Goal: Transaction & Acquisition: Purchase product/service

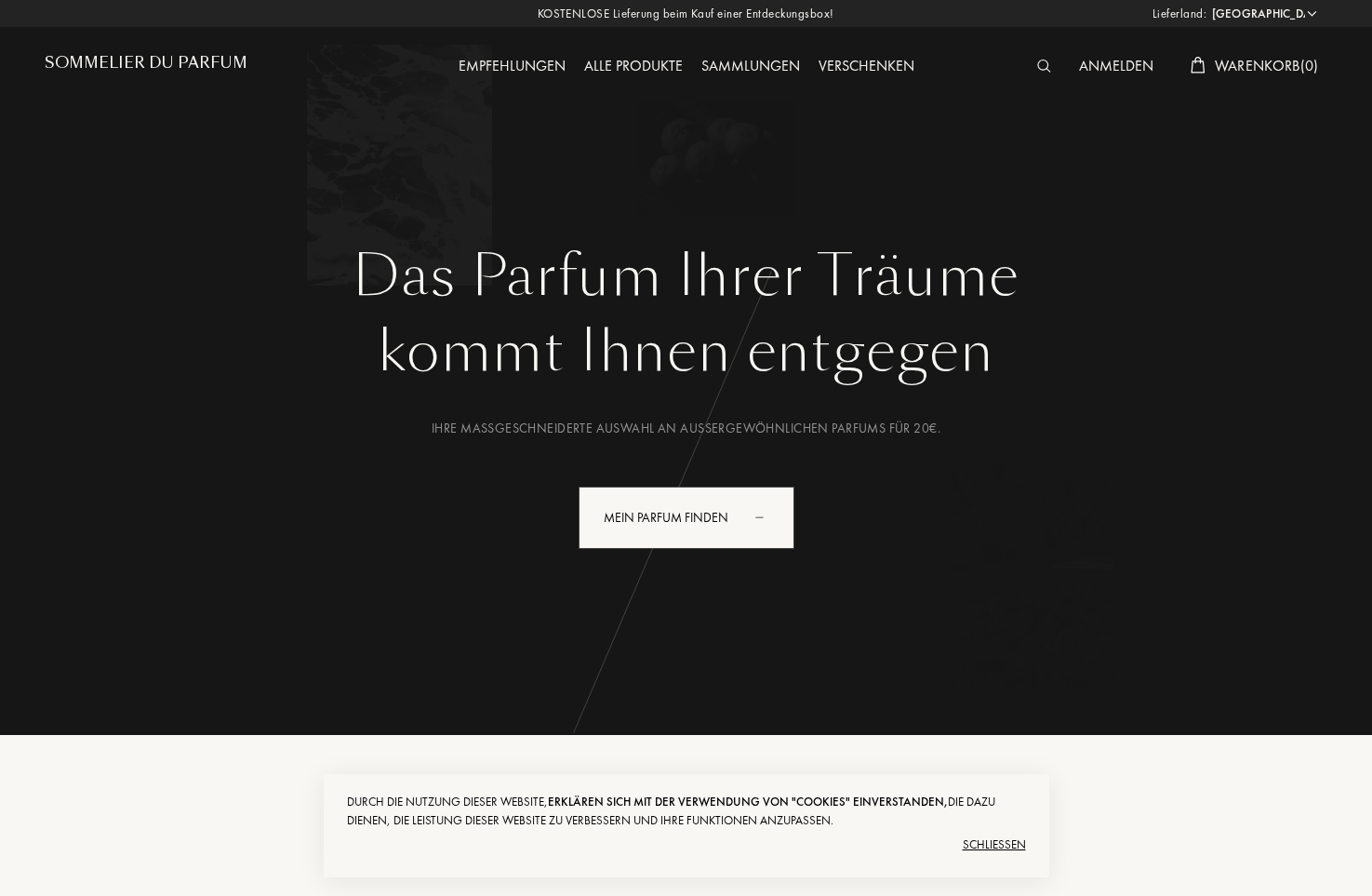
select select "DE"
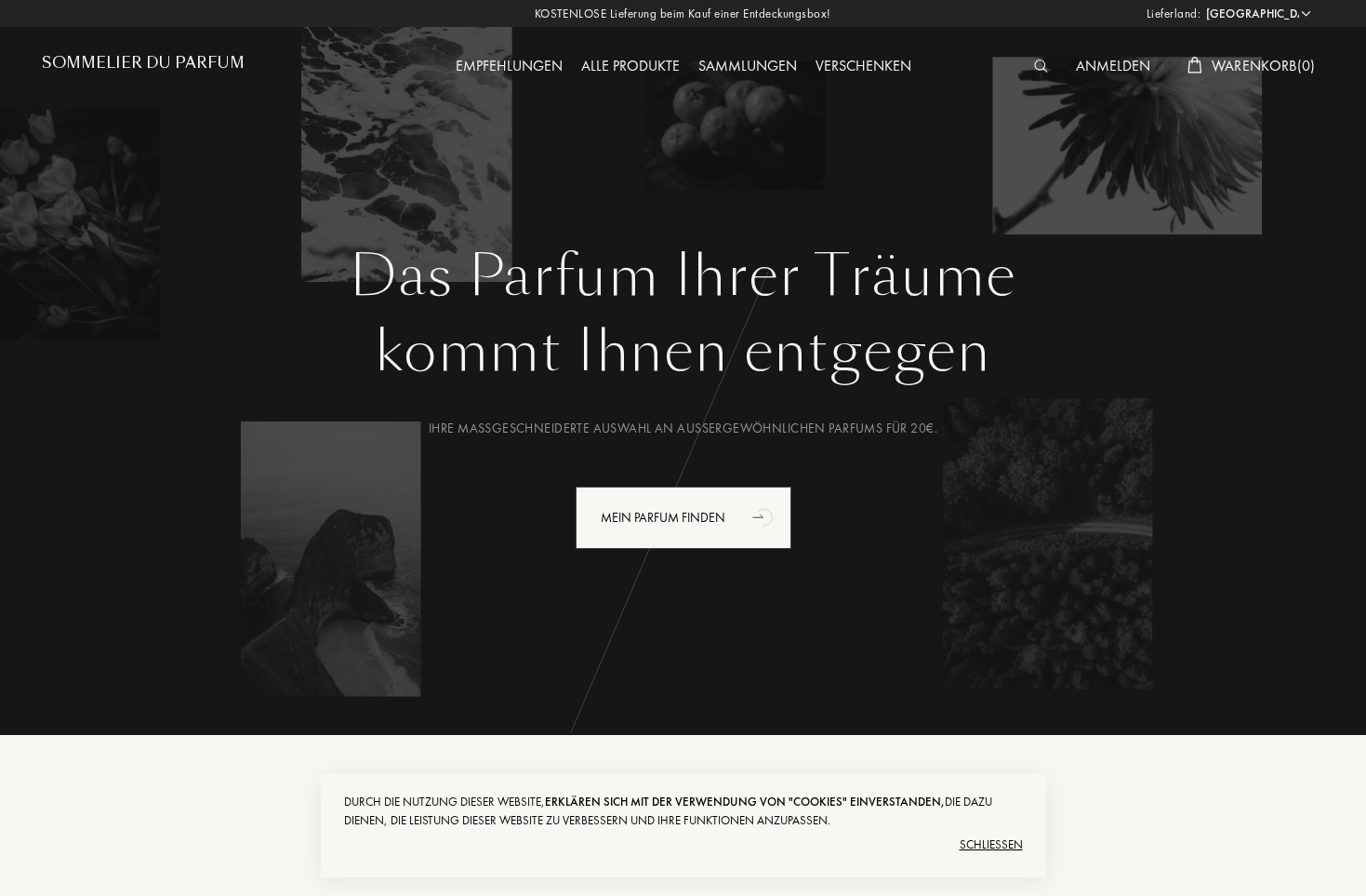
click at [1118, 66] on div "Anmelden" at bounding box center [1113, 67] width 93 height 24
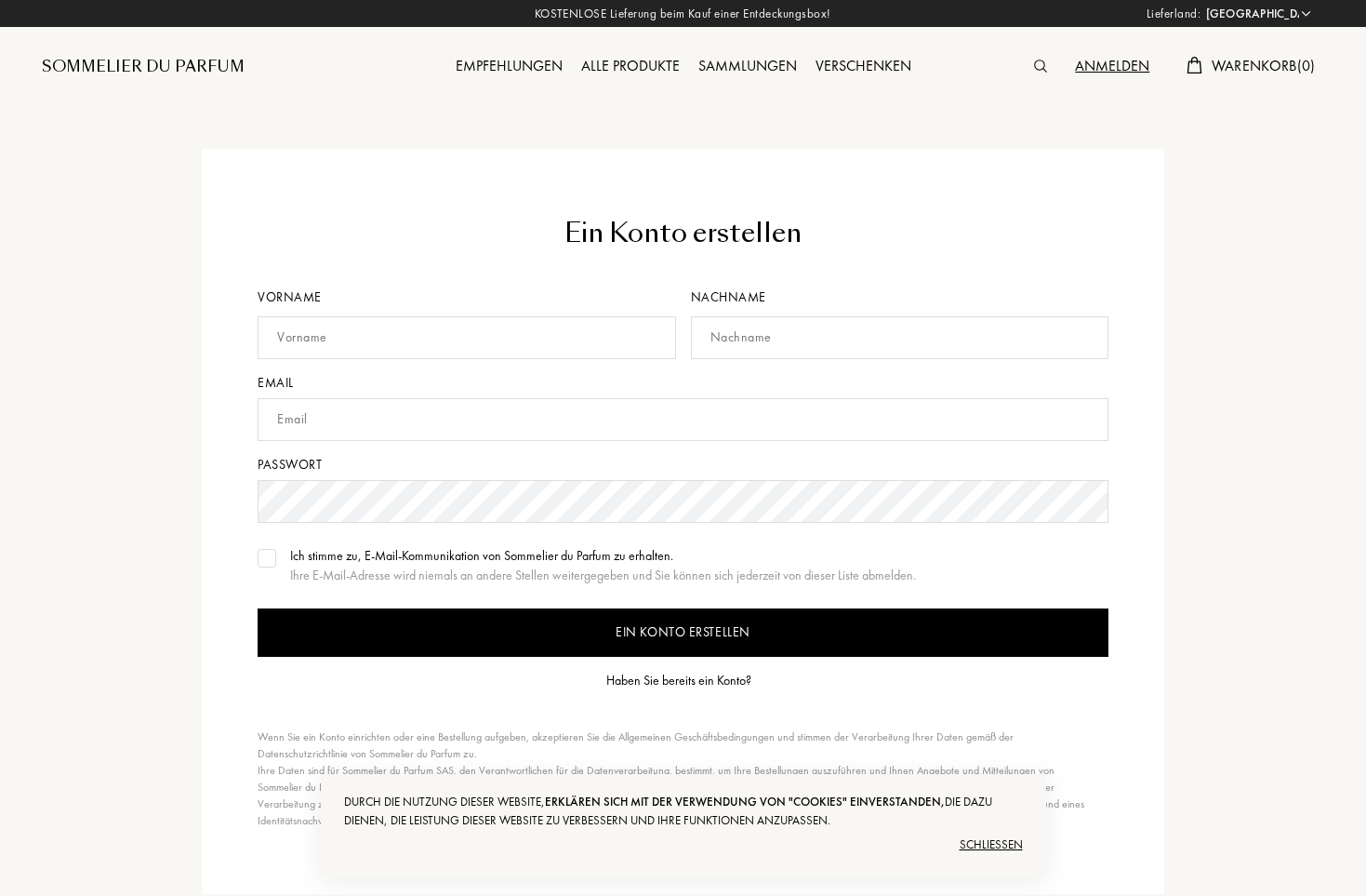
select select "DE"
type input "tk55ab@t-online.de"
click at [524, 56] on div "Empfehlungen" at bounding box center [509, 67] width 126 height 24
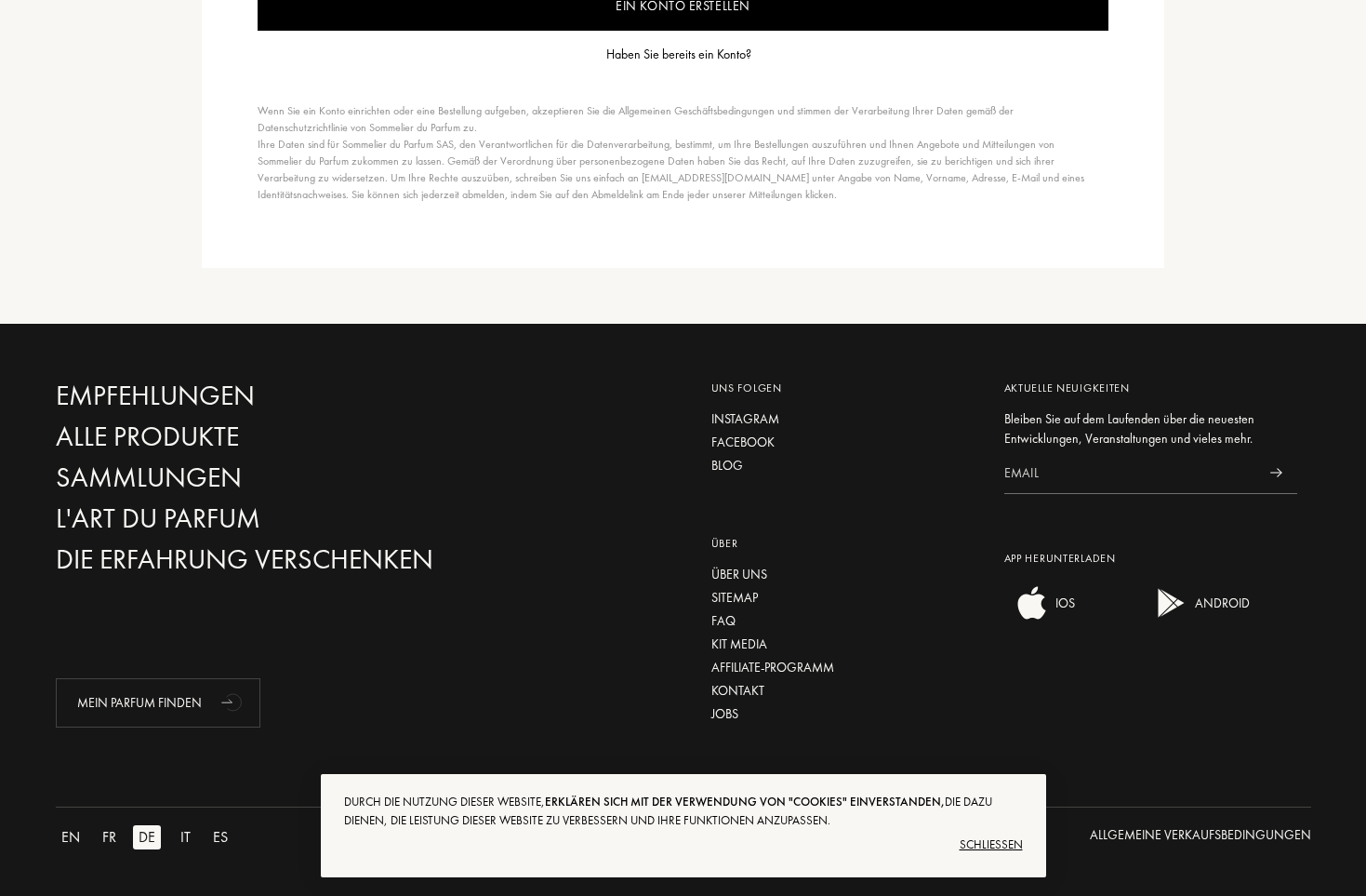
scroll to position [626, 0]
click at [186, 436] on div "Alle Produkte" at bounding box center [256, 437] width 400 height 32
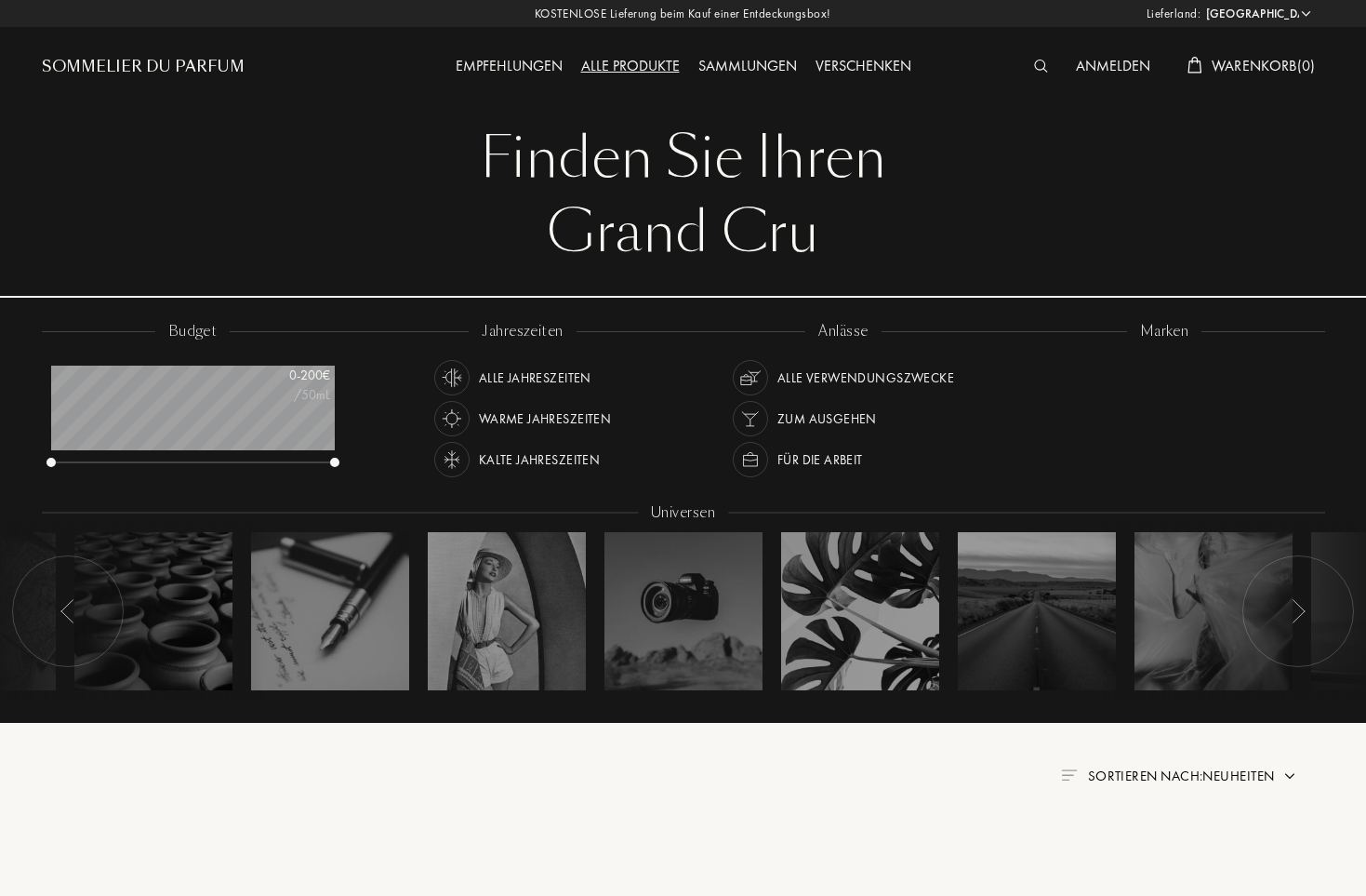
select select "DE"
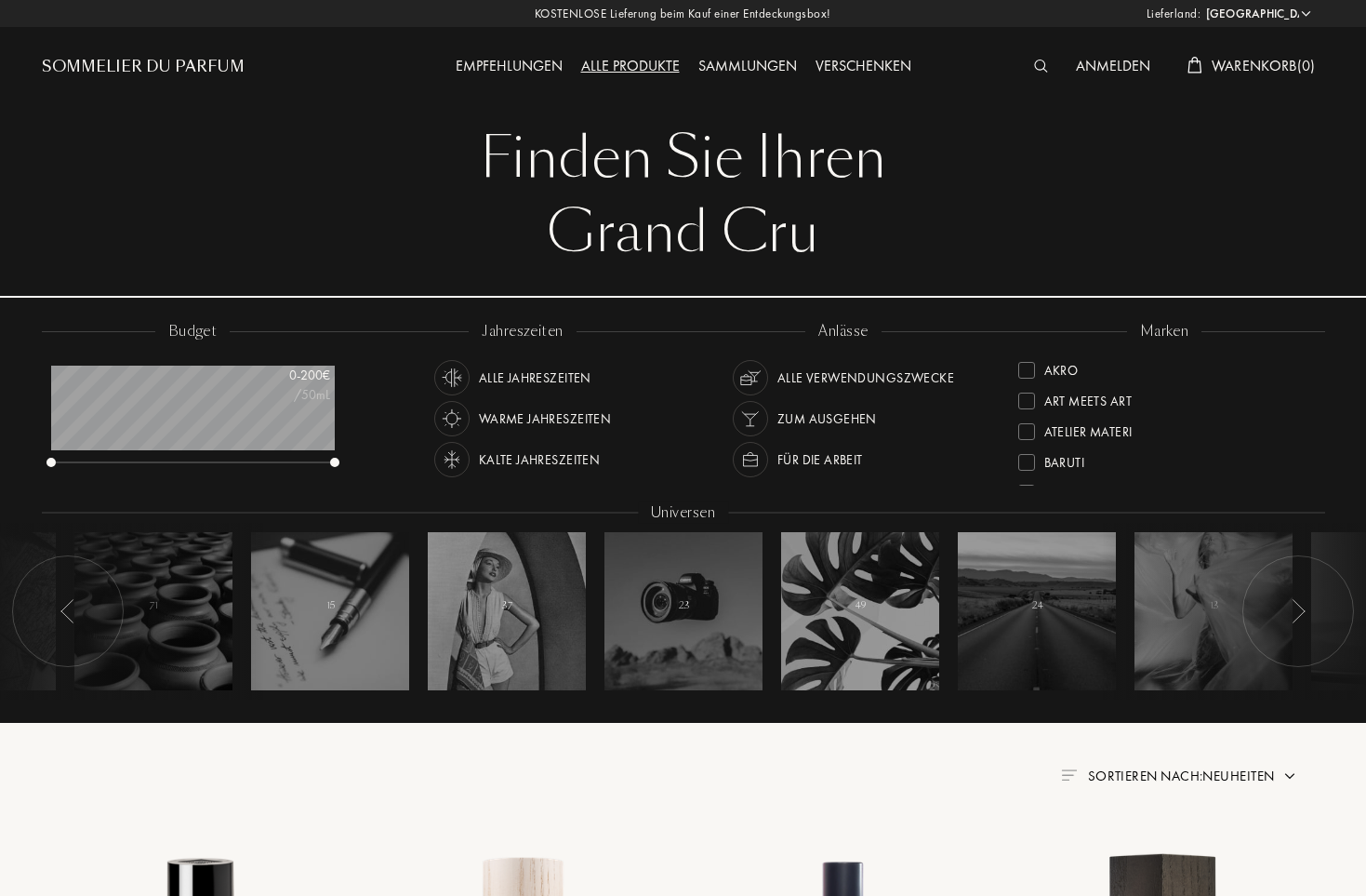
click at [1111, 64] on div "Anmelden" at bounding box center [1113, 67] width 93 height 24
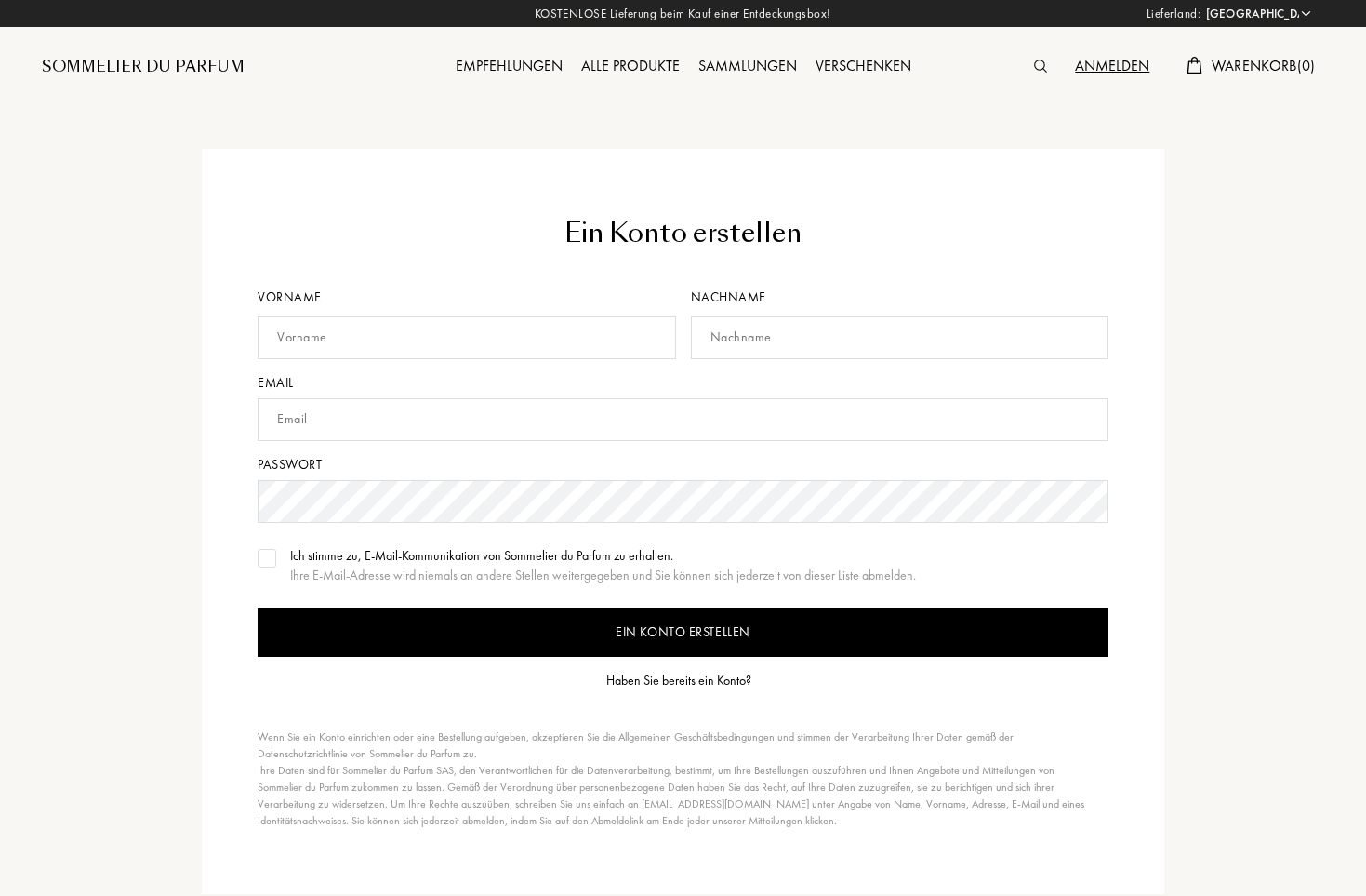
select select "DE"
type input "tk55ab@t-online.de"
click at [695, 681] on div "Haben Sie bereits ein Konto?" at bounding box center [679, 680] width 145 height 19
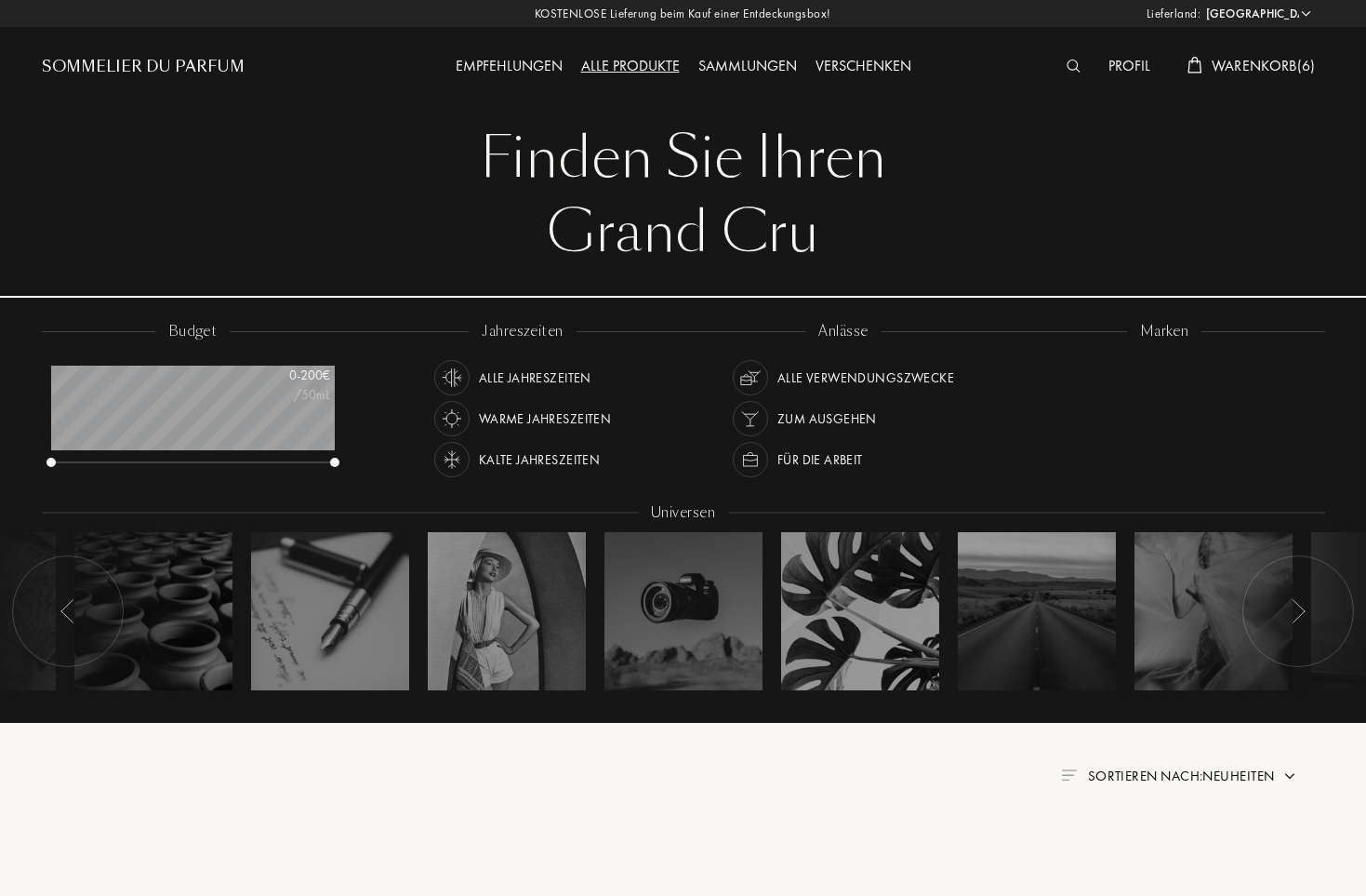
select select "DE"
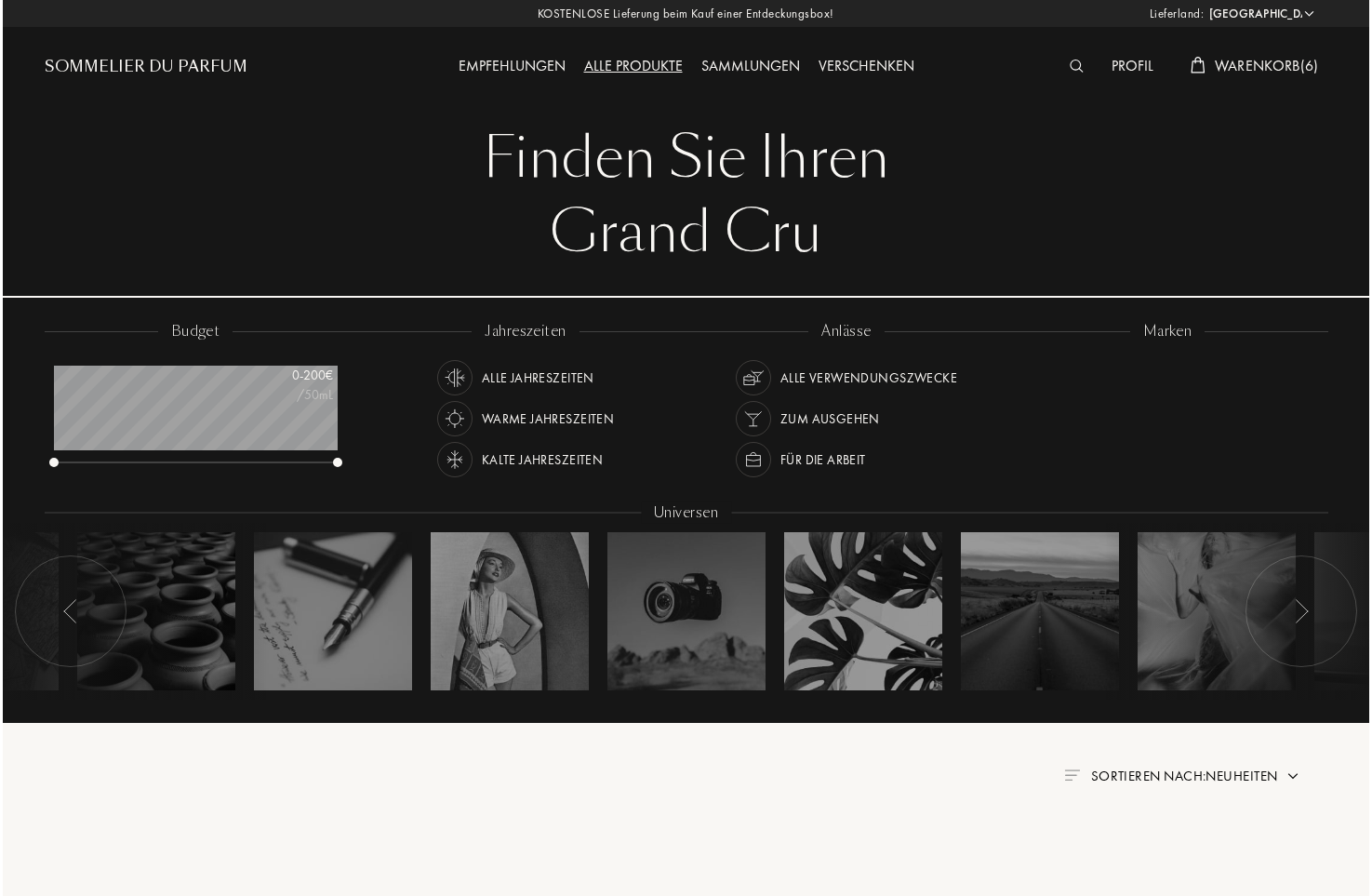
scroll to position [93, 284]
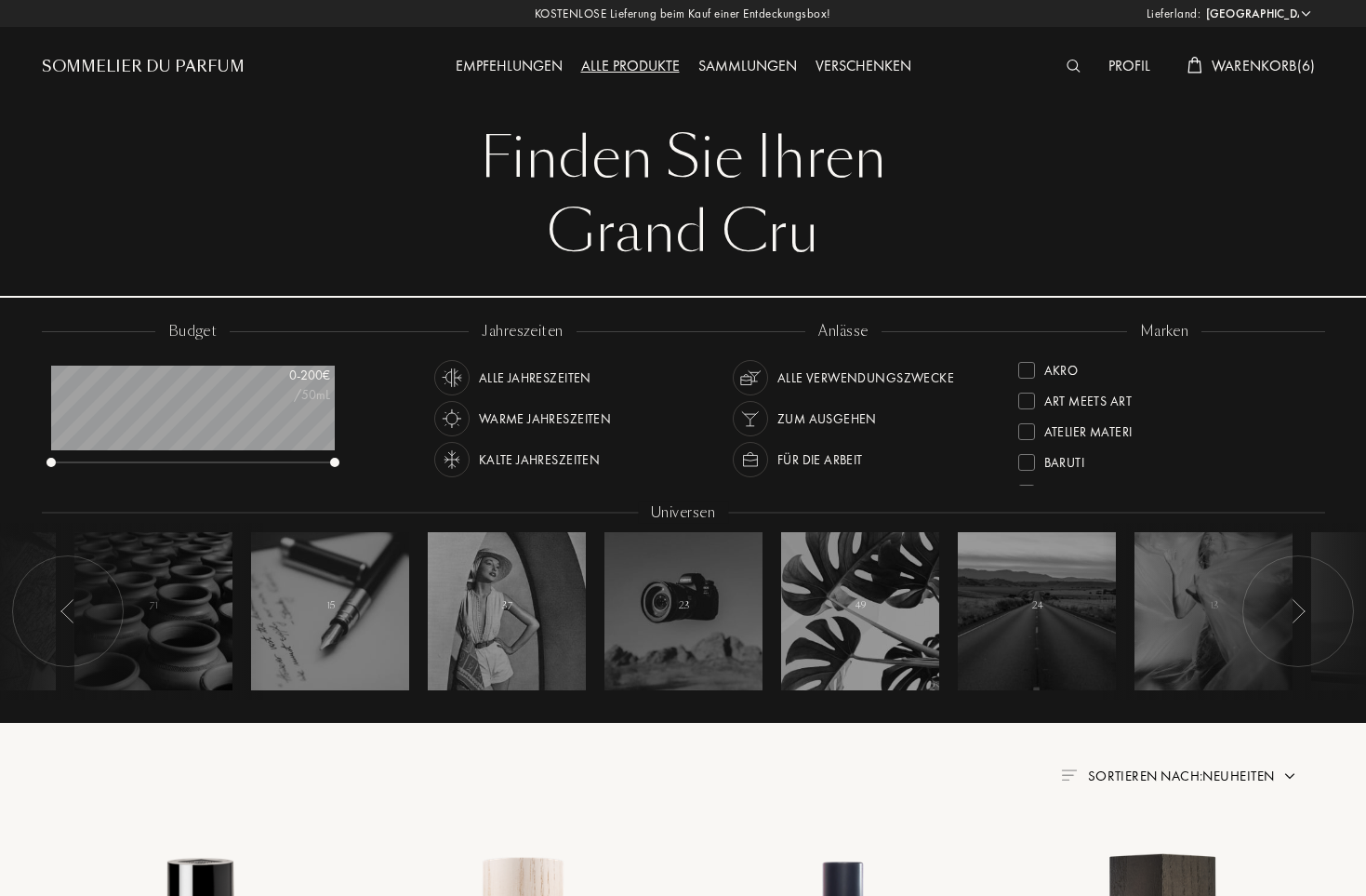
click at [1275, 65] on span "Warenkorb ( 6 )" at bounding box center [1263, 66] width 104 height 19
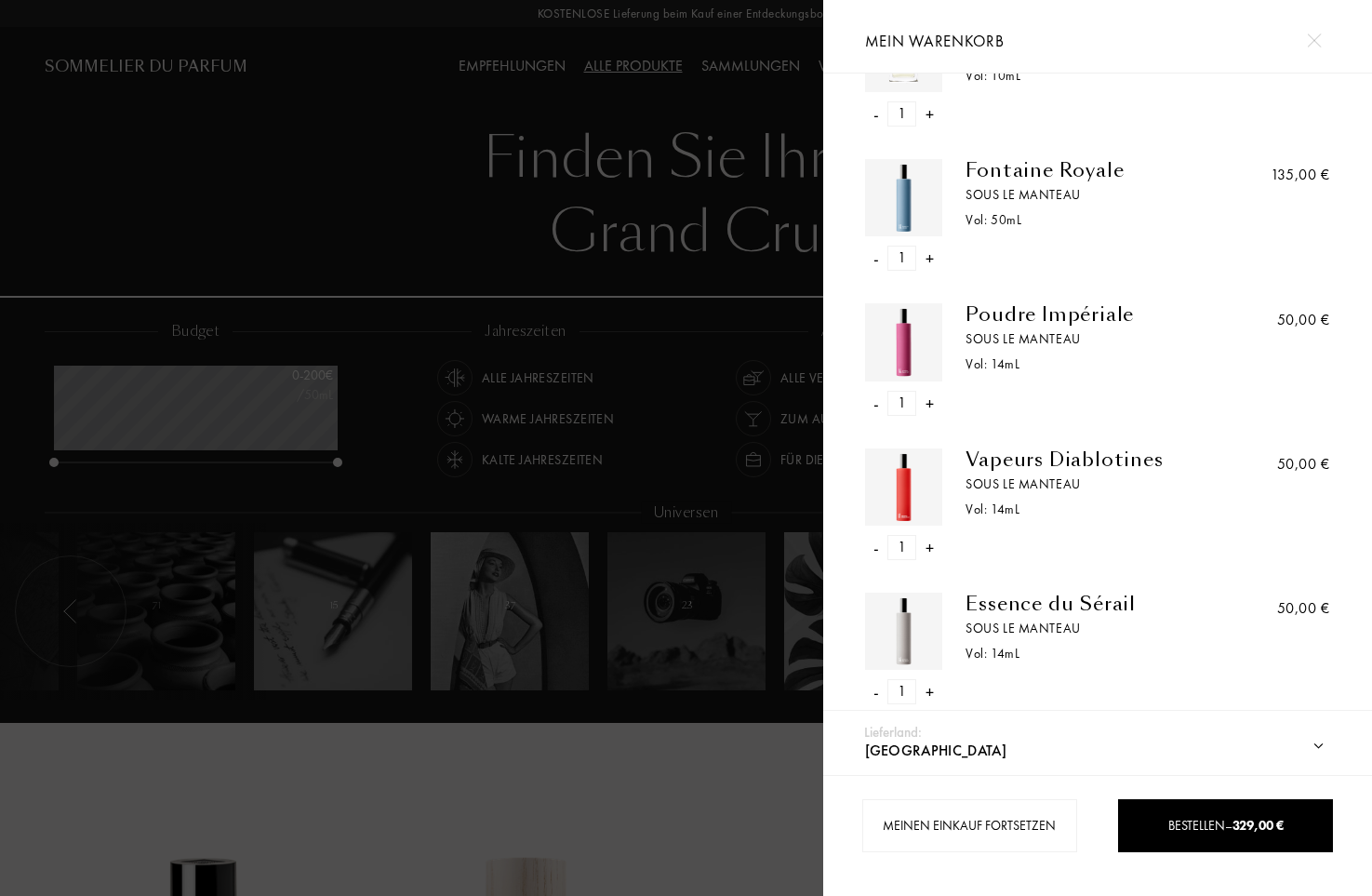
scroll to position [234, 0]
click at [1021, 458] on div "Vapeurs Diablotines" at bounding box center [1090, 459] width 249 height 22
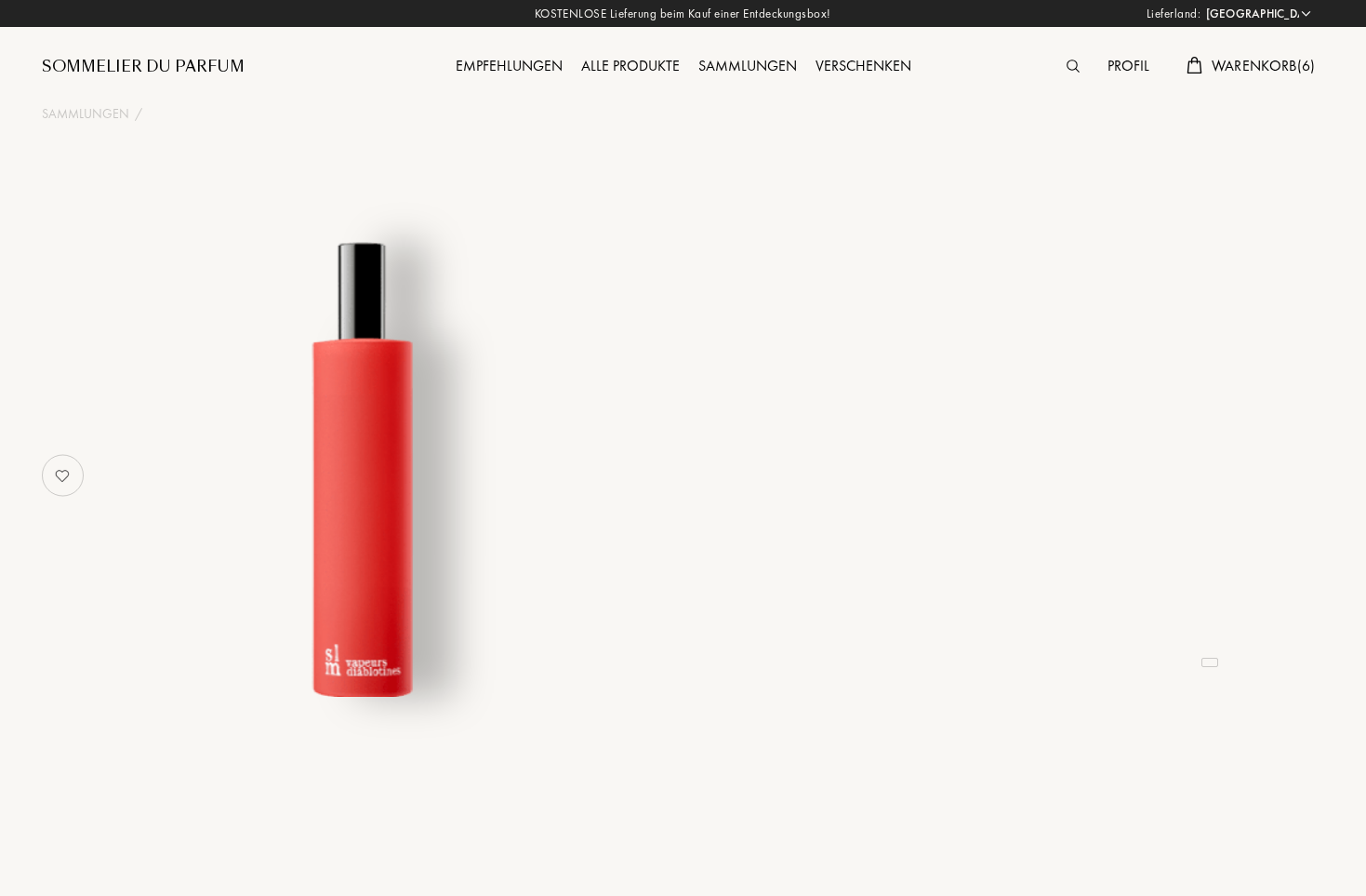
select select "DE"
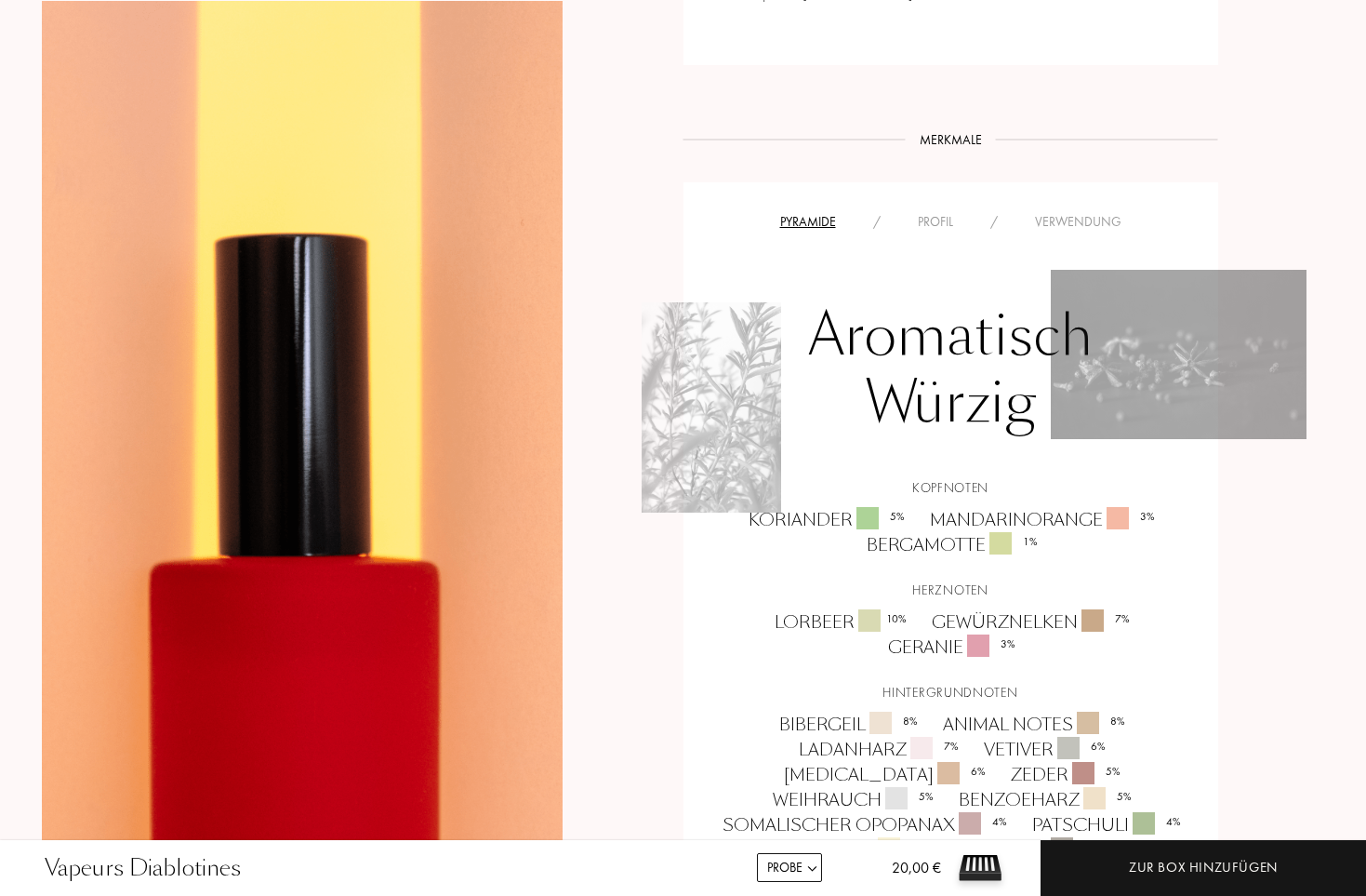
scroll to position [1114, 0]
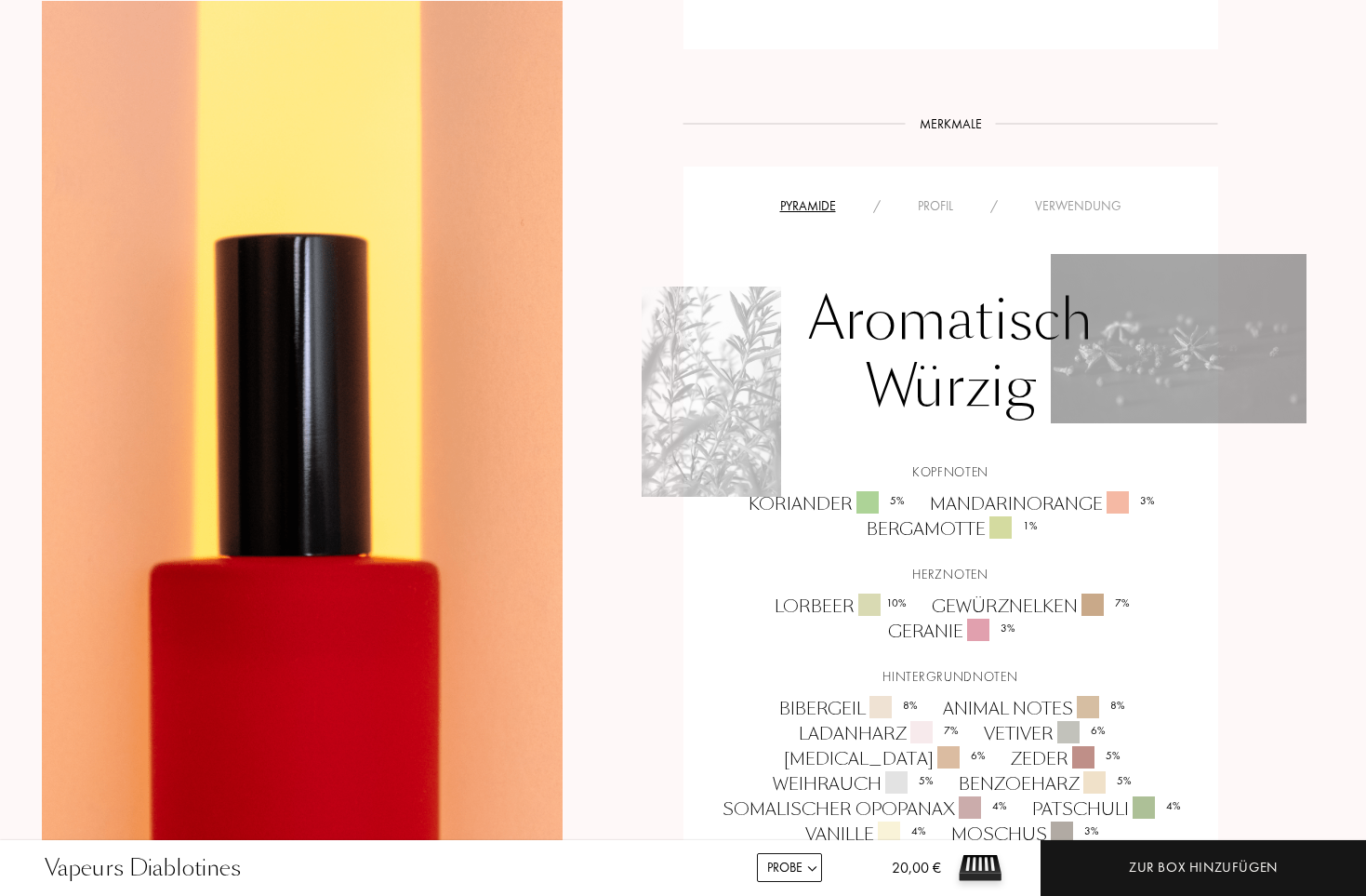
click at [1087, 206] on div "Verwendung" at bounding box center [1078, 206] width 124 height 19
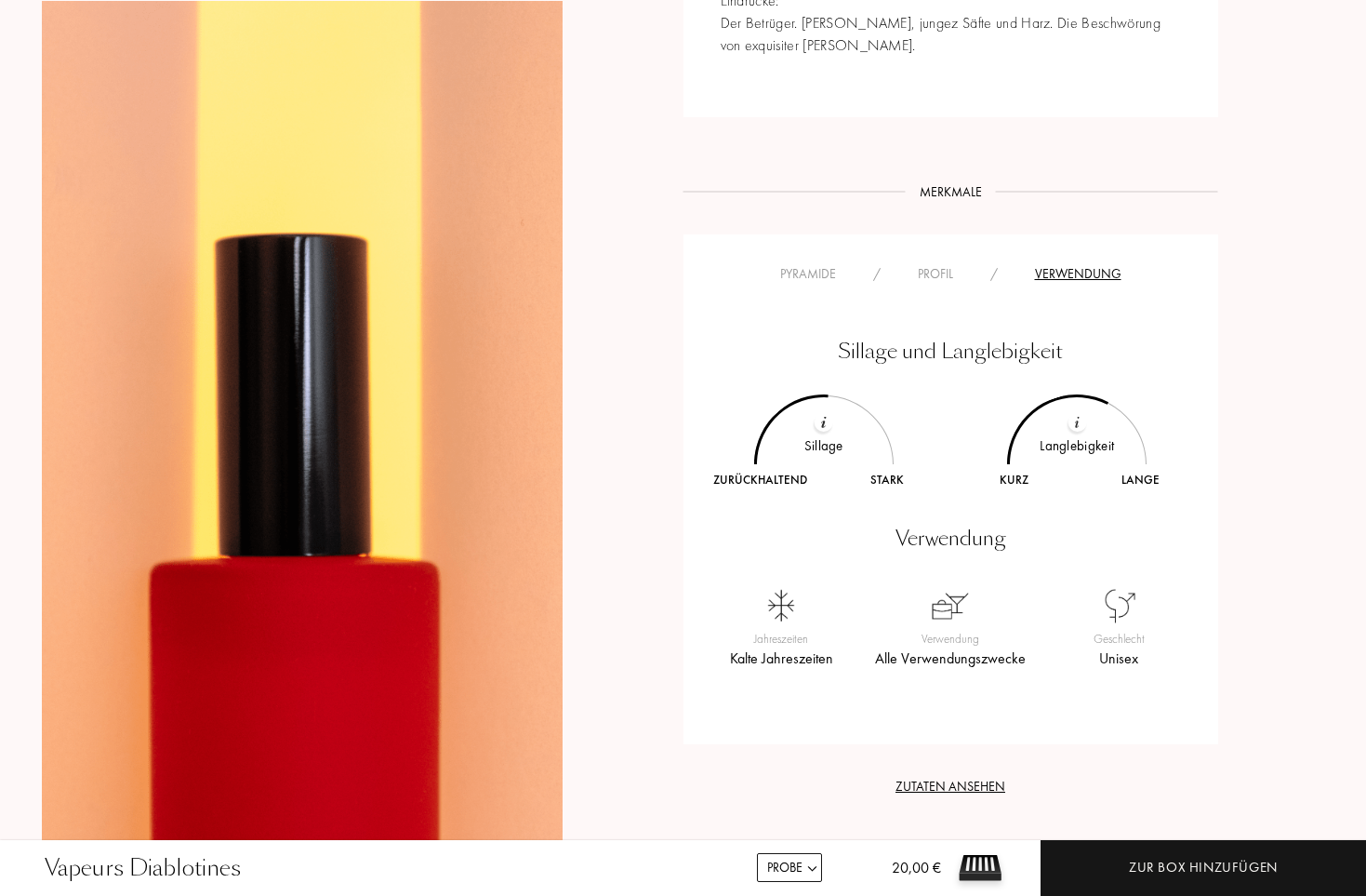
scroll to position [1014, 0]
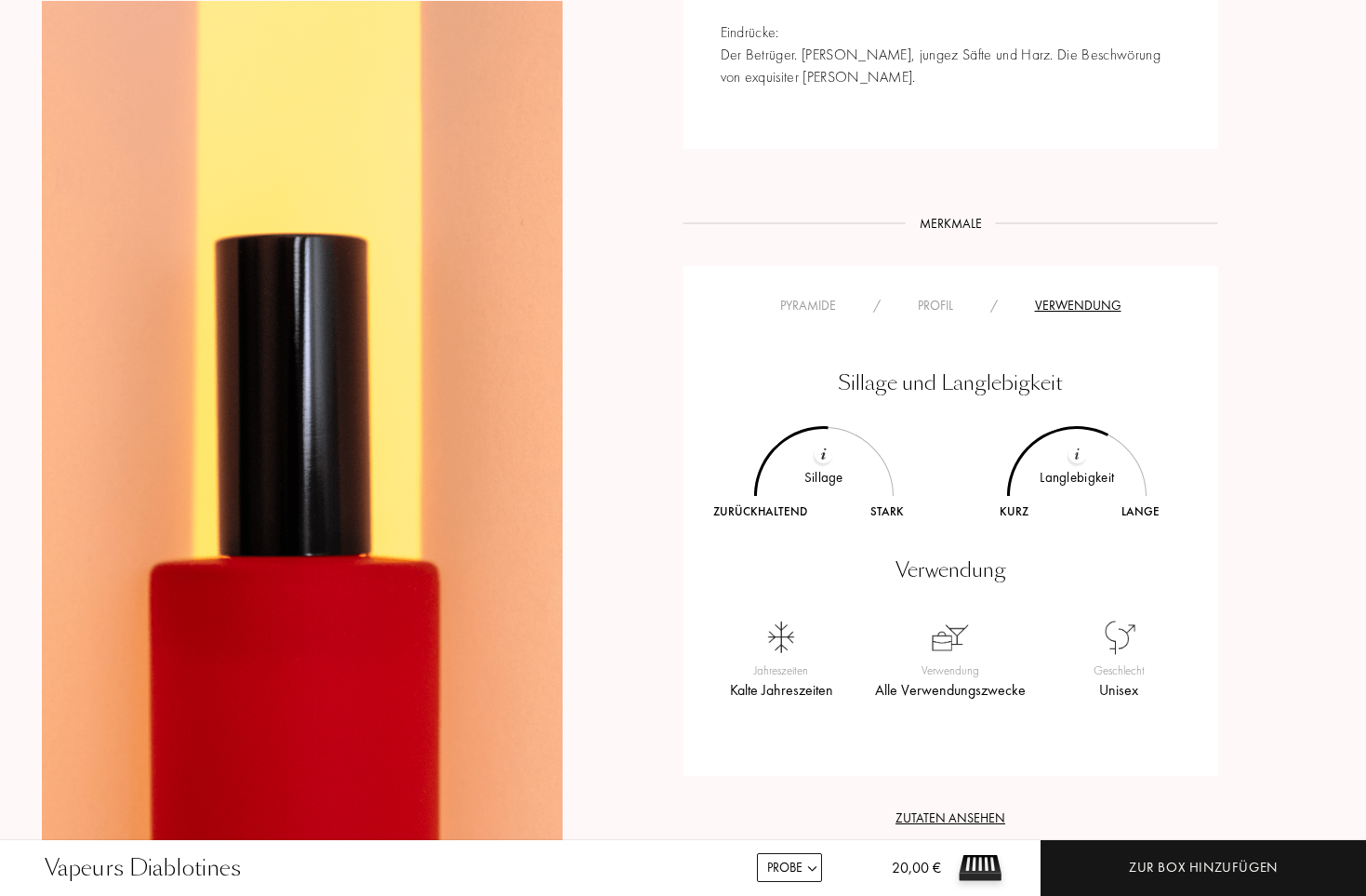
click at [803, 304] on div "Pyramide" at bounding box center [808, 305] width 93 height 19
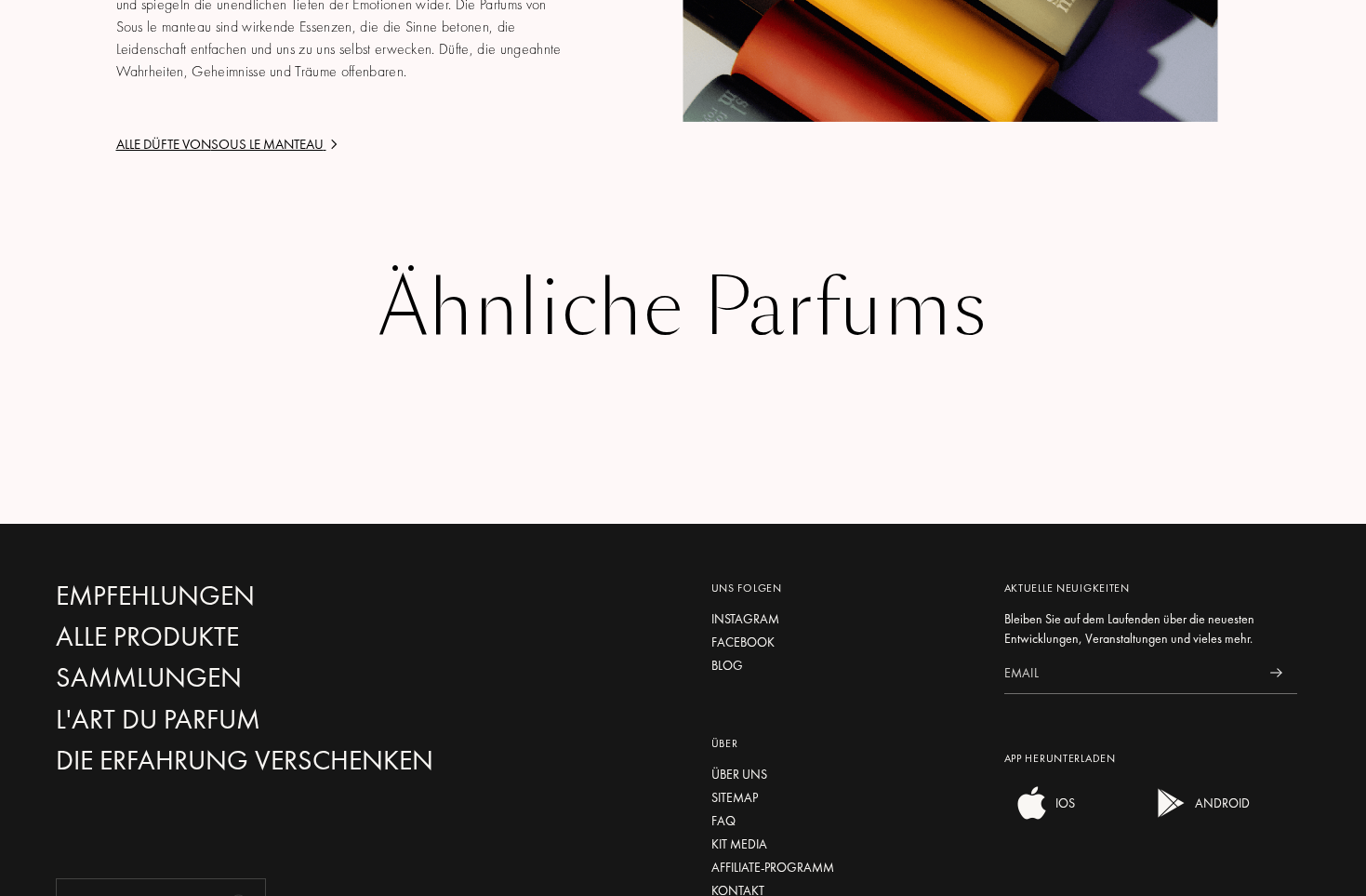
scroll to position [2965, 0]
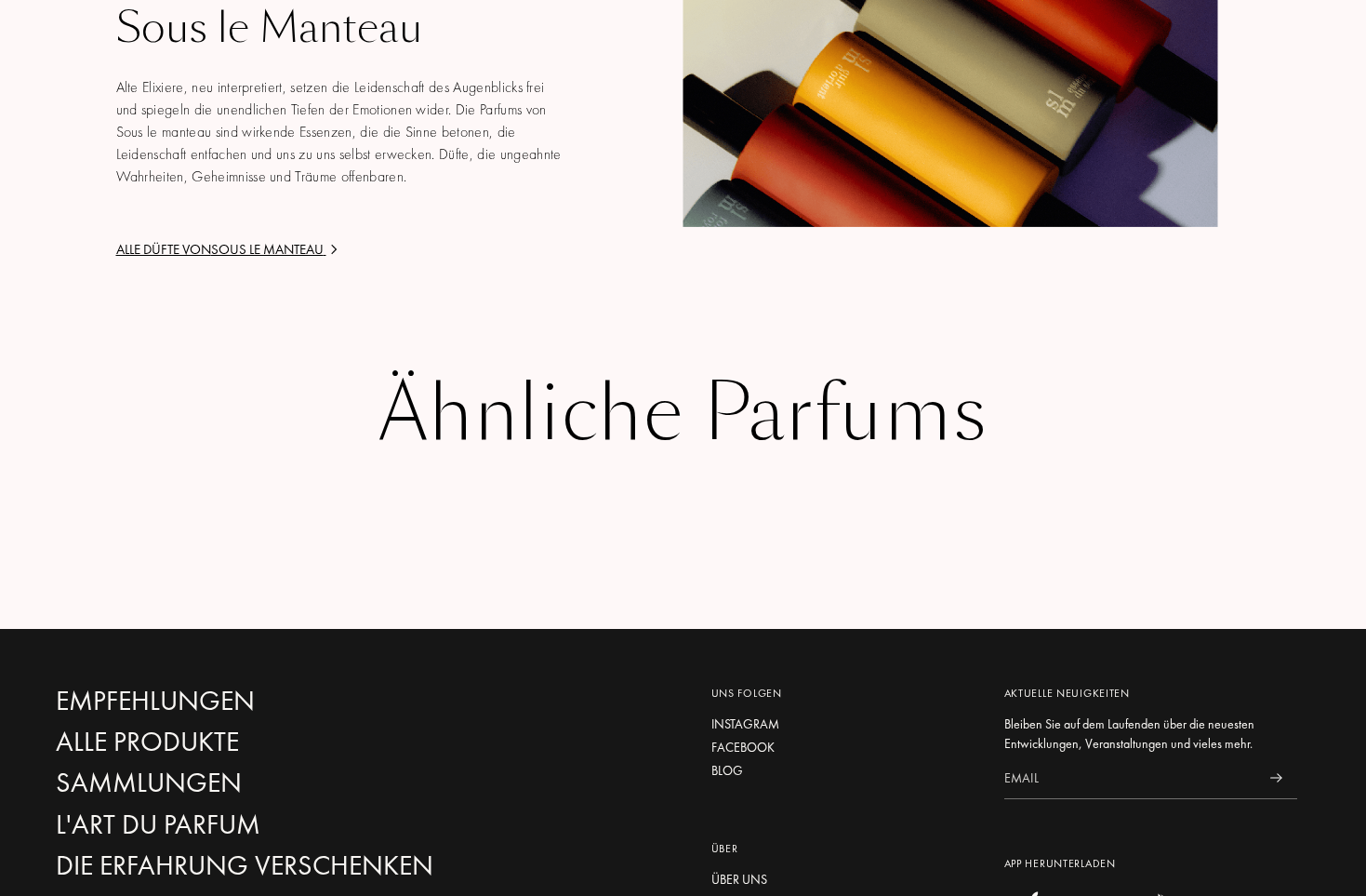
click at [256, 245] on div "Alle Düfte von Sous le Manteau" at bounding box center [339, 250] width 446 height 21
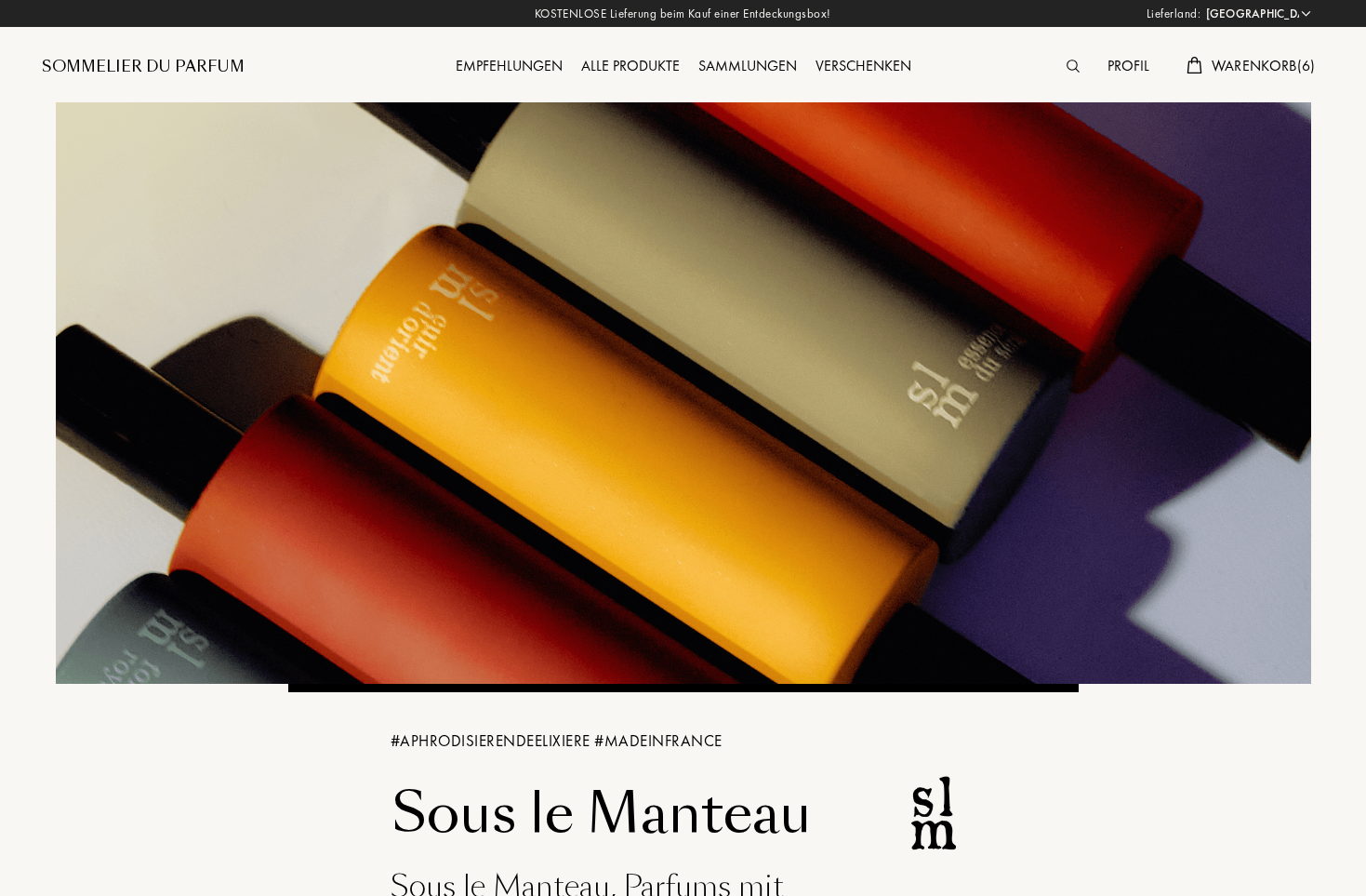
select select "DE"
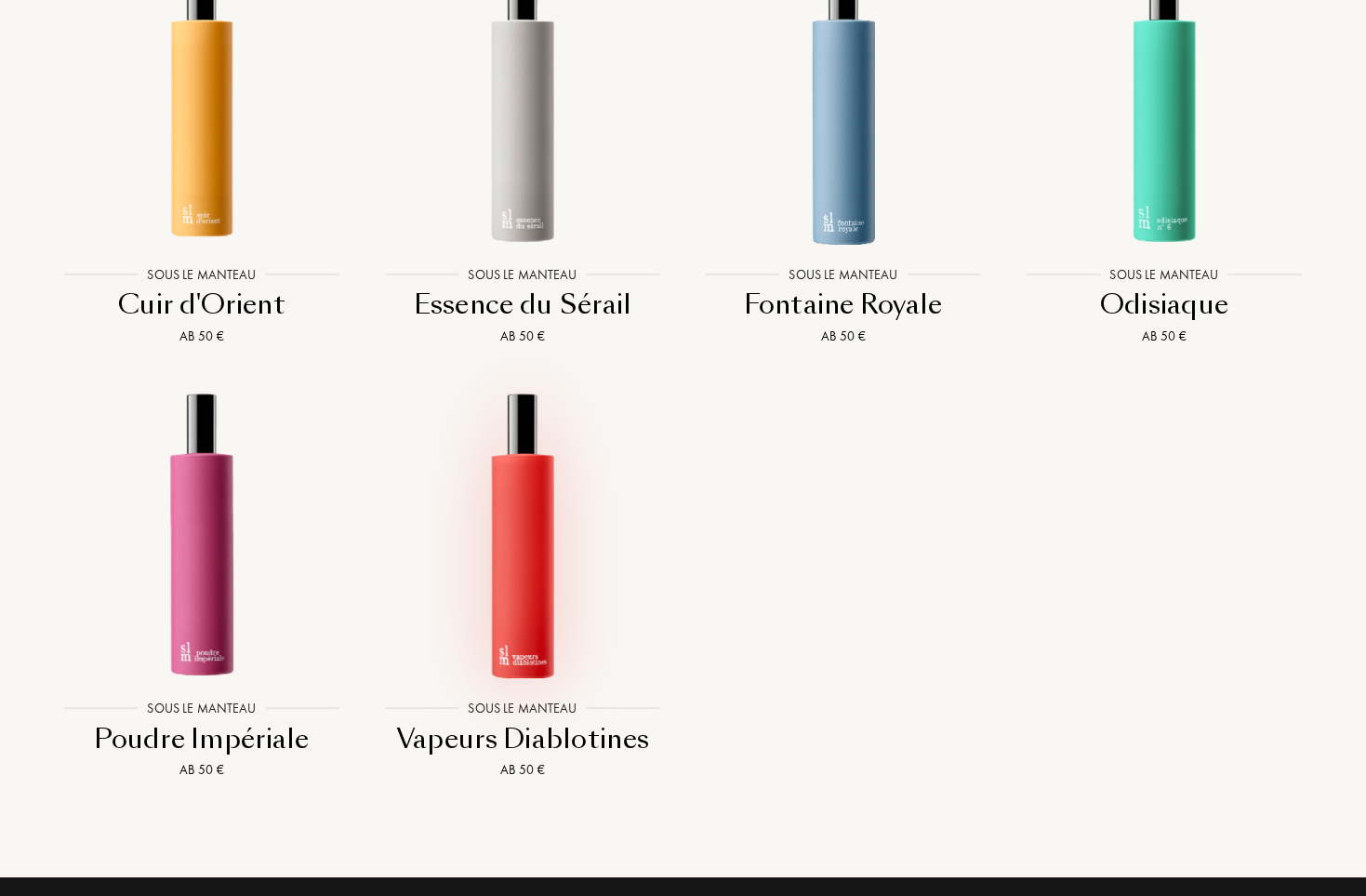
scroll to position [1382, 0]
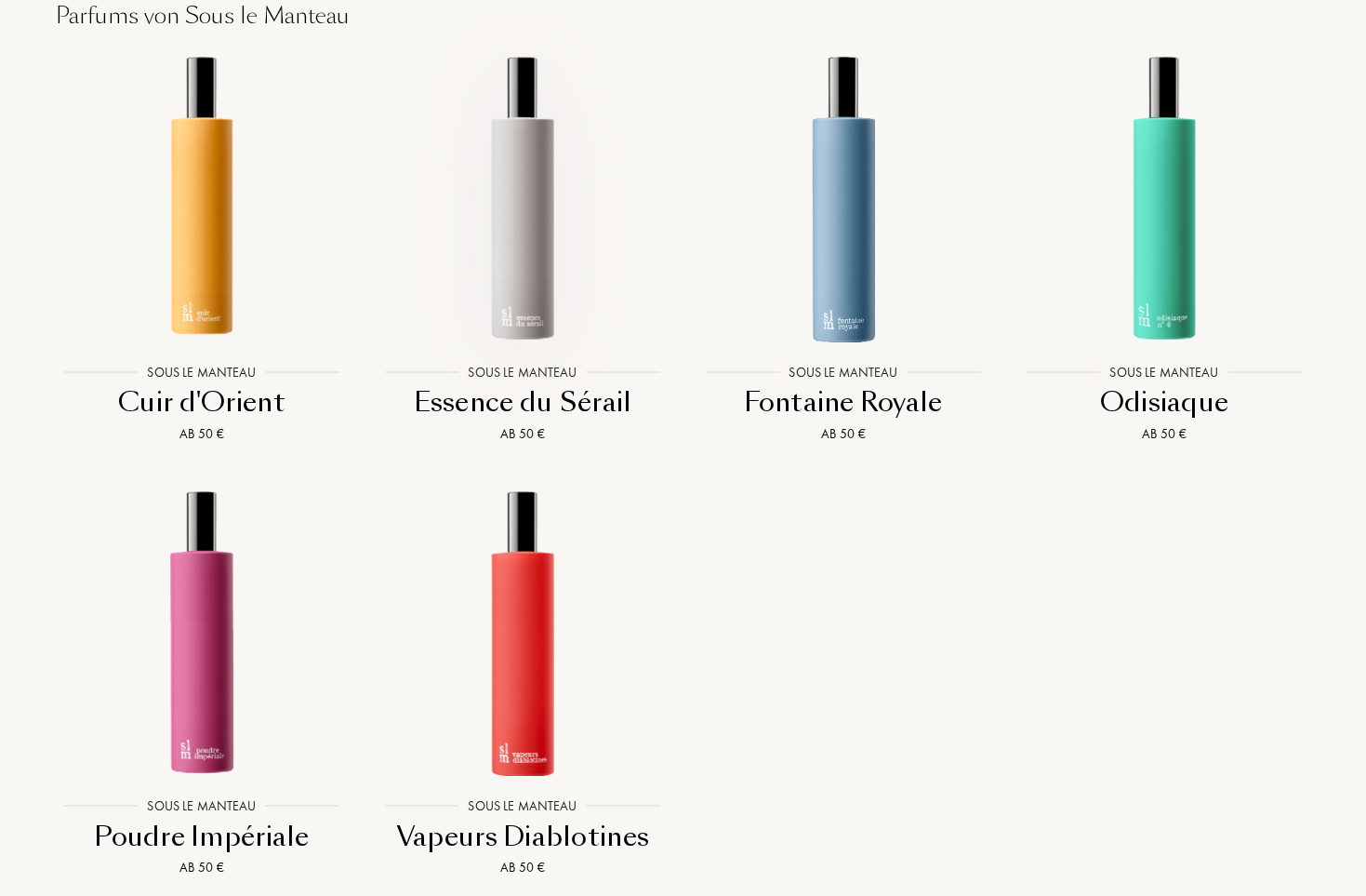
click at [544, 227] on img at bounding box center [522, 197] width 289 height 289
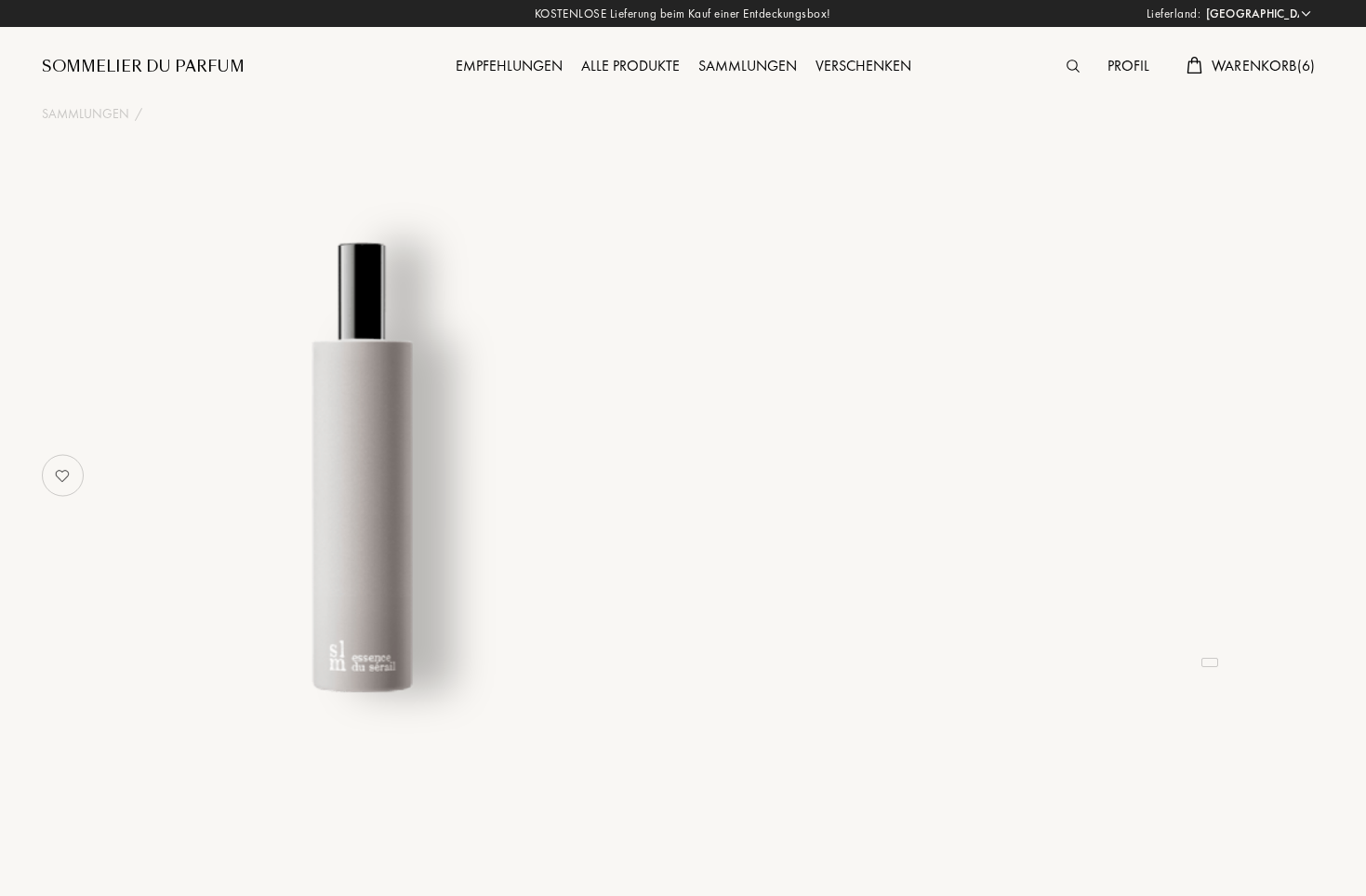
select select "DE"
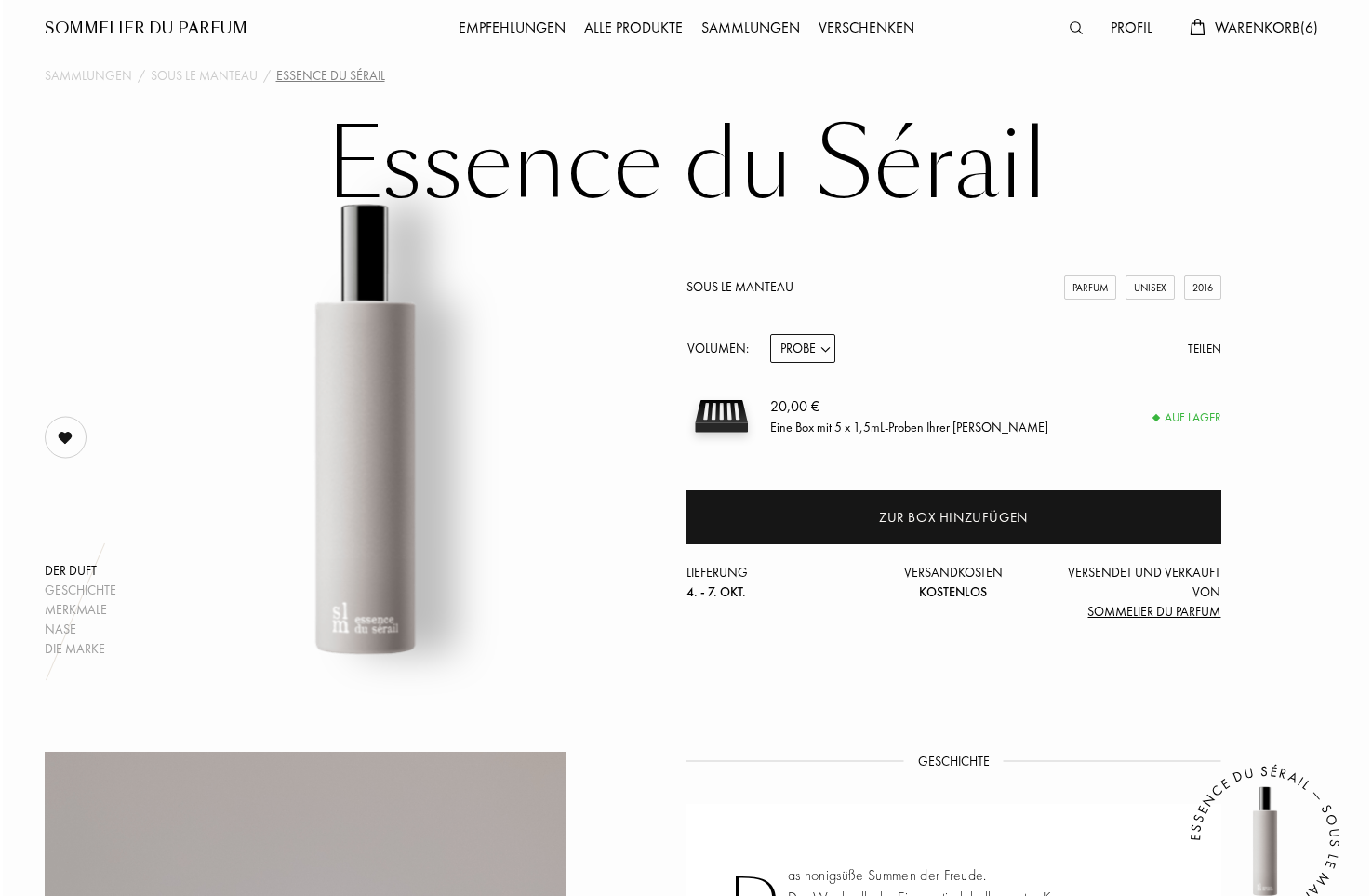
scroll to position [48, 0]
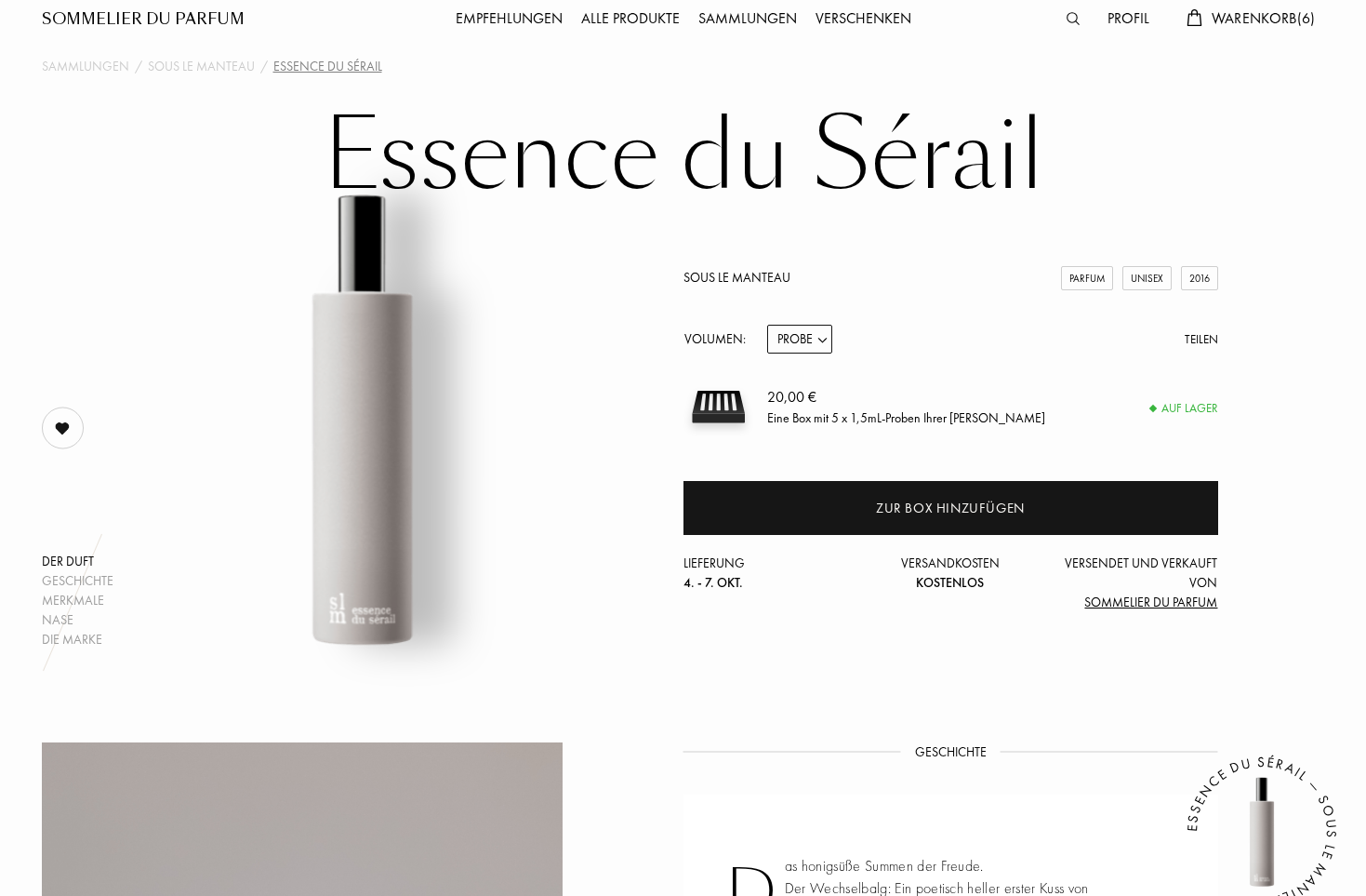
click at [823, 340] on select "Probe 14mL 50mL 100mL" at bounding box center [800, 339] width 65 height 29
select select "2"
click at [824, 340] on select "Probe 14mL 50mL 100mL" at bounding box center [800, 339] width 65 height 29
select select "1"
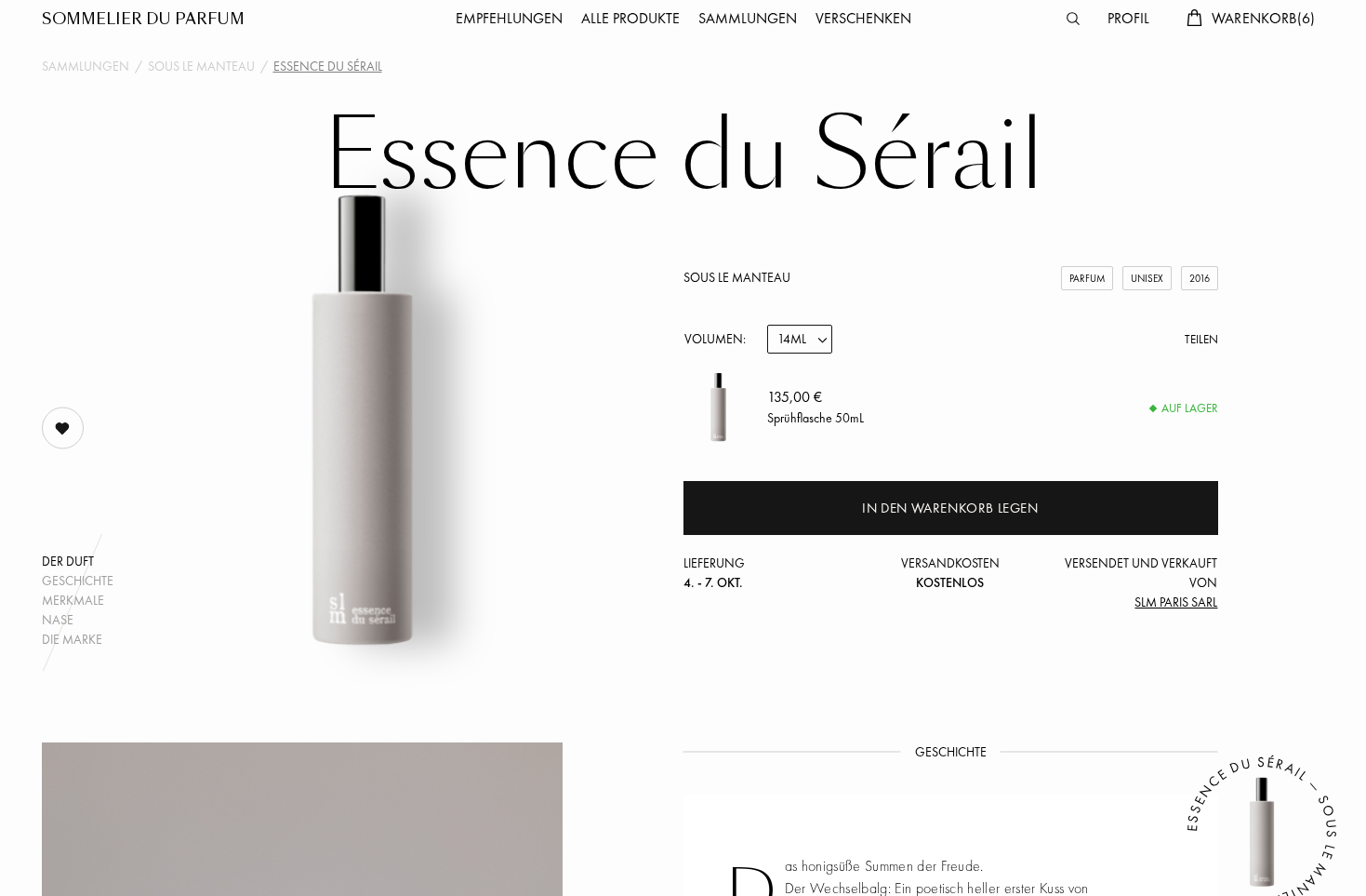
select select "1"
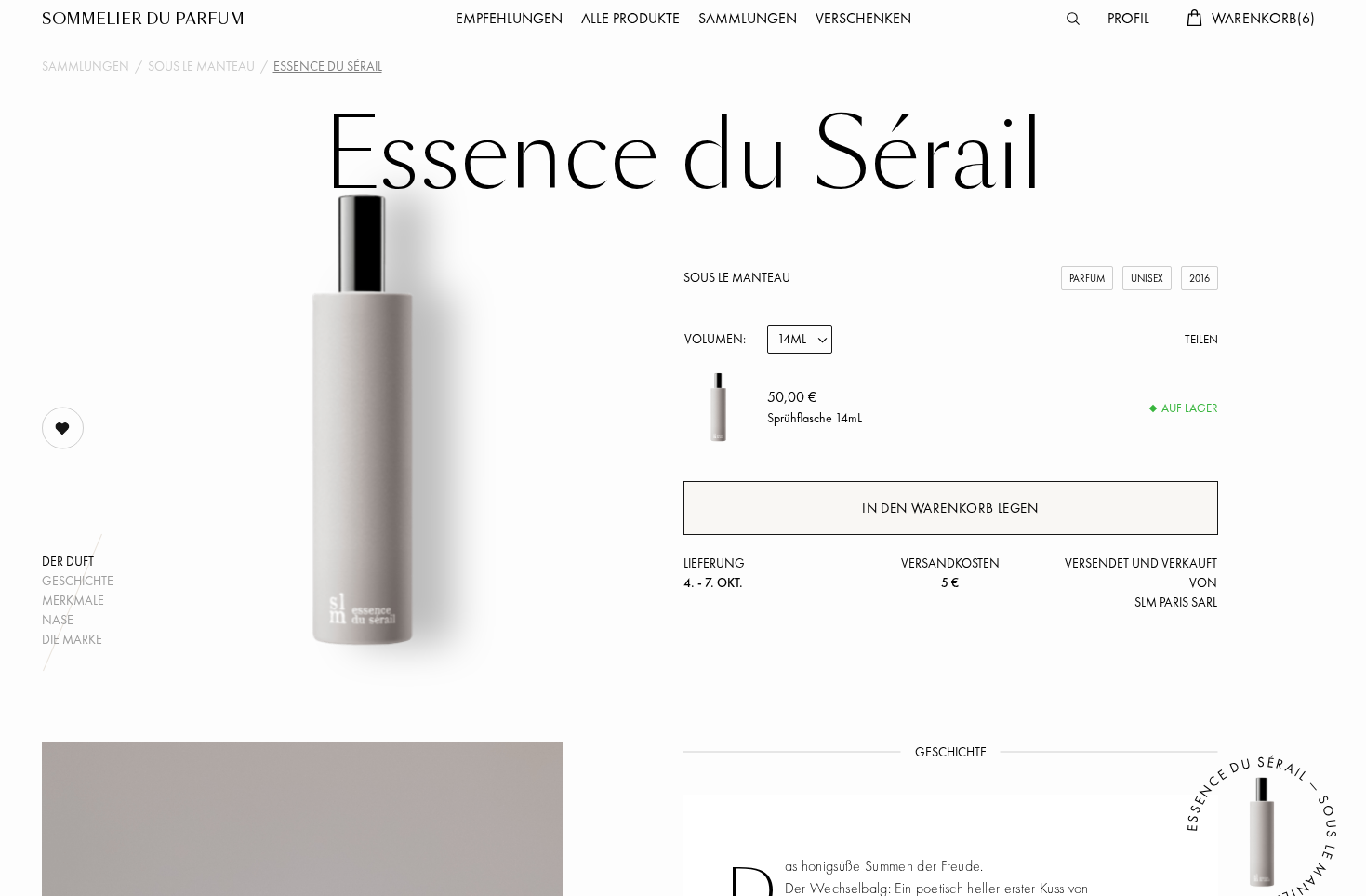
click at [918, 514] on div "In den Warenkorb legen" at bounding box center [949, 508] width 175 height 21
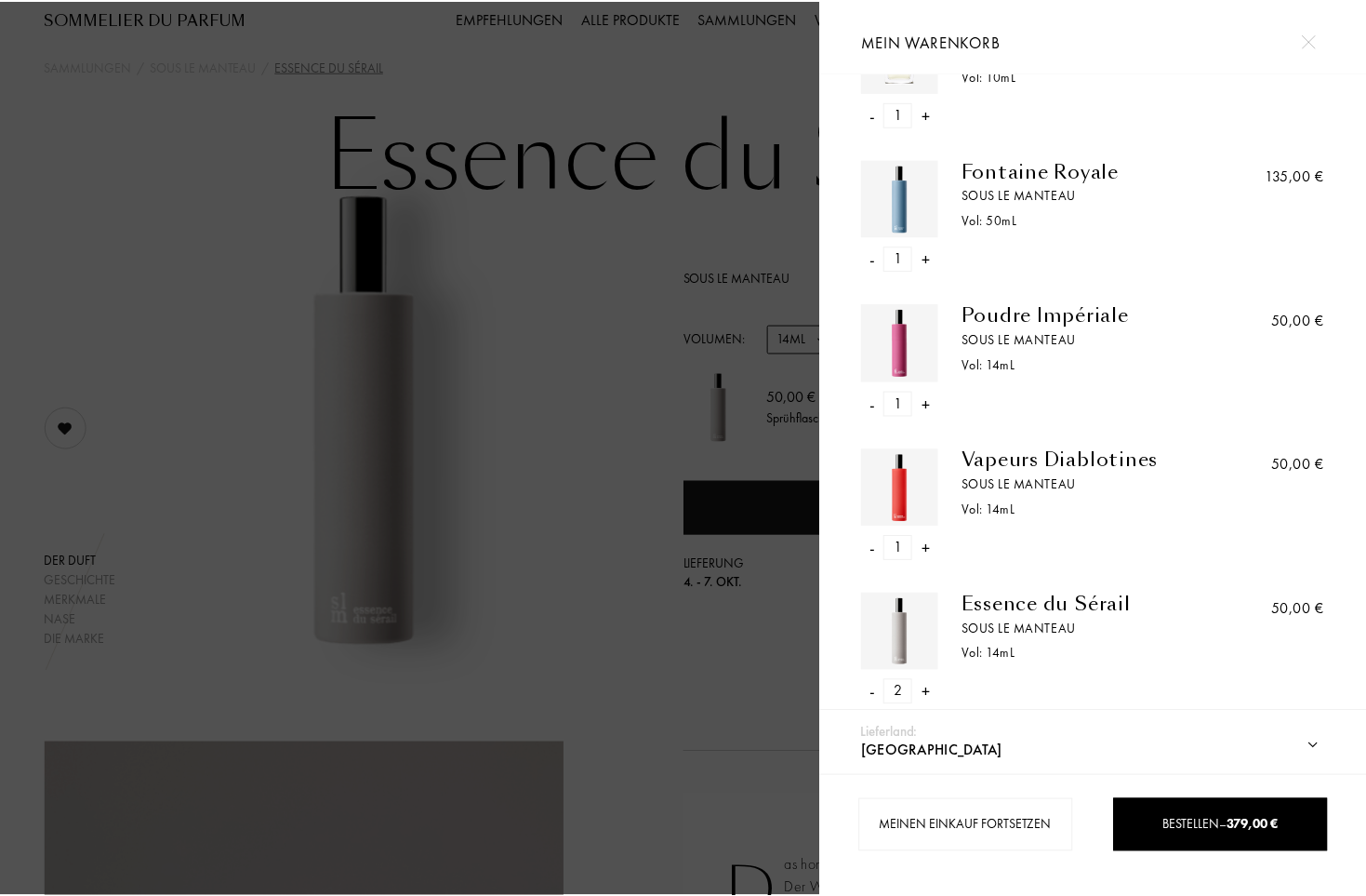
scroll to position [234, 0]
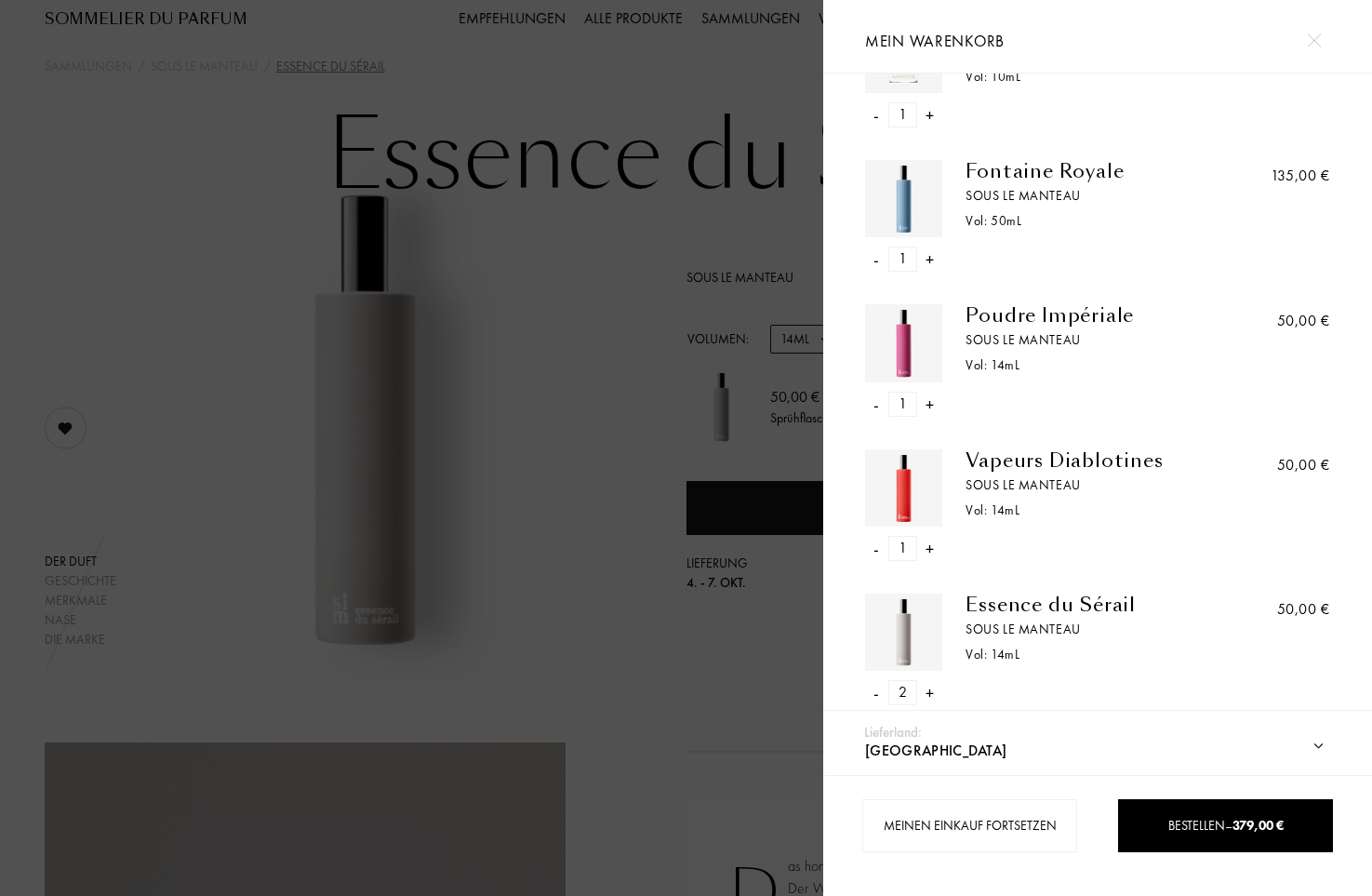
click at [878, 694] on div "-" at bounding box center [876, 692] width 6 height 25
click at [667, 650] on div at bounding box center [411, 448] width 823 height 896
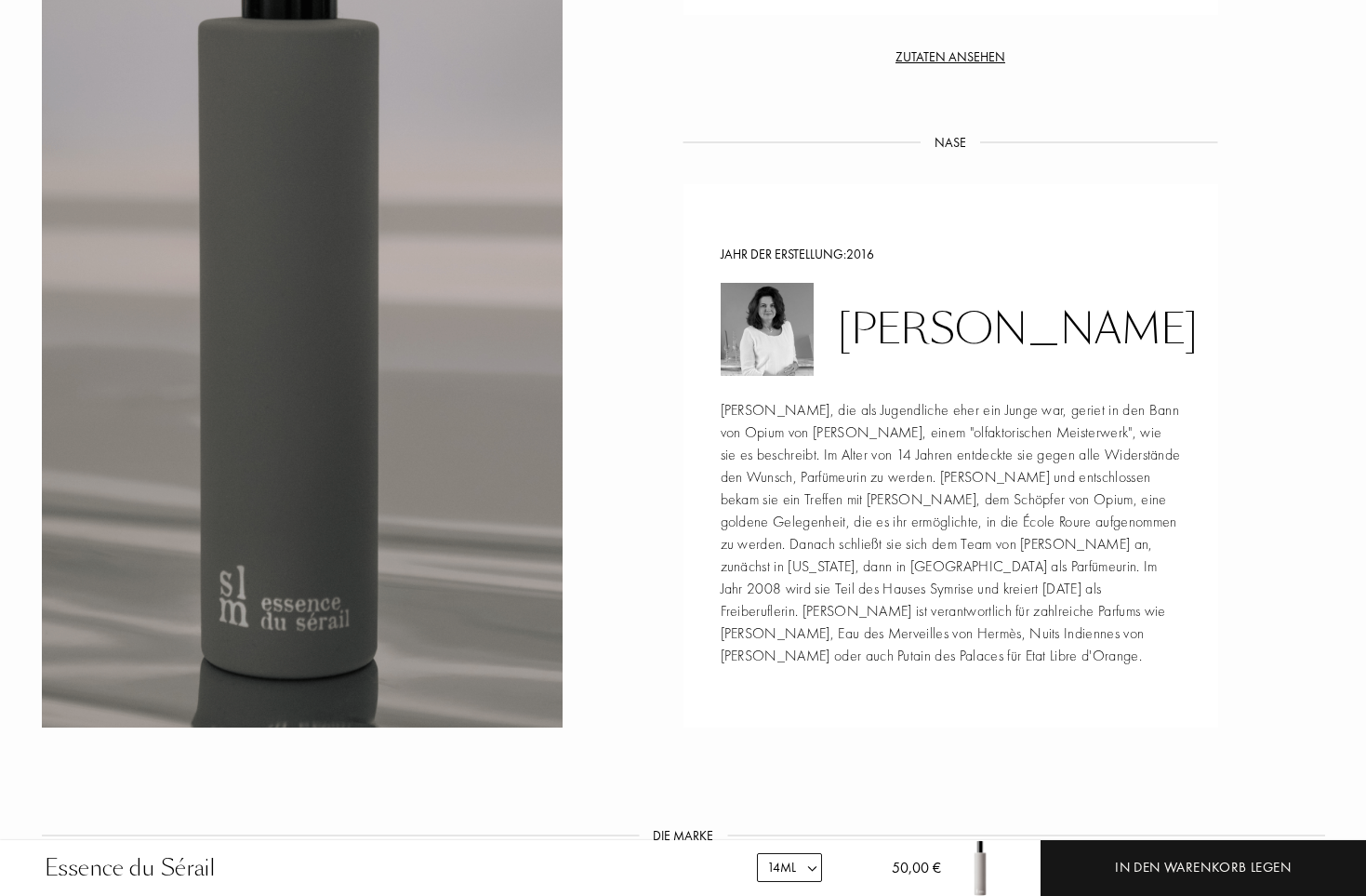
scroll to position [1715, 0]
